Goal: Transaction & Acquisition: Purchase product/service

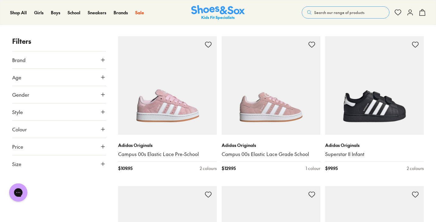
scroll to position [76, 0]
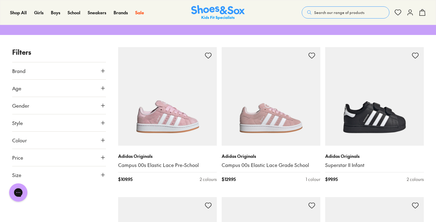
click at [98, 66] on button "Brand" at bounding box center [59, 70] width 94 height 17
click at [58, 87] on p "( 40 )" at bounding box center [60, 86] width 8 height 6
click at [54, 84] on div "Adidas Originals ( 40 )" at bounding box center [59, 85] width 94 height 7
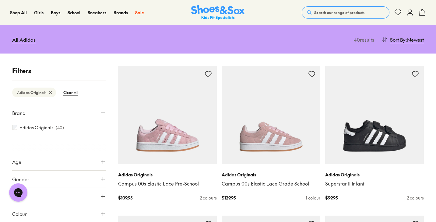
scroll to position [63, 0]
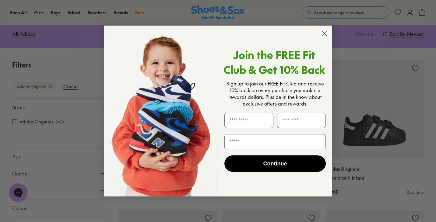
click at [324, 34] on icon "Close dialog" at bounding box center [325, 33] width 4 height 4
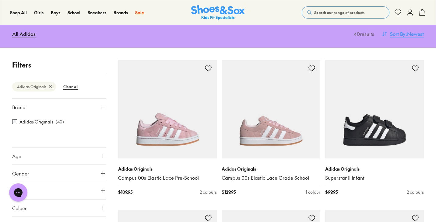
click at [414, 32] on span ": Newest" at bounding box center [415, 33] width 18 height 7
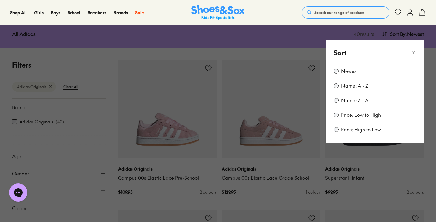
click at [360, 120] on div "Newest Name: A - Z Name: Z - A Price: Low to High Price: High to Low" at bounding box center [376, 104] width 98 height 78
click at [361, 109] on div "Newest Name: A - Z Name: Z - A Price: Low to High Price: High to Low" at bounding box center [376, 104] width 98 height 78
click at [361, 114] on label "Price: Low to High" at bounding box center [361, 115] width 40 height 7
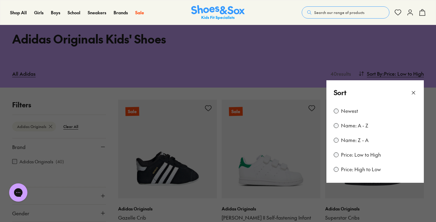
click at [294, 67] on button at bounding box center [218, 111] width 436 height 222
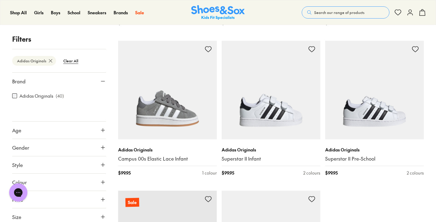
scroll to position [1451, 0]
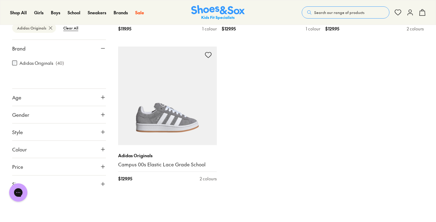
scroll to position [2056, 0]
